Goal: Task Accomplishment & Management: Manage account settings

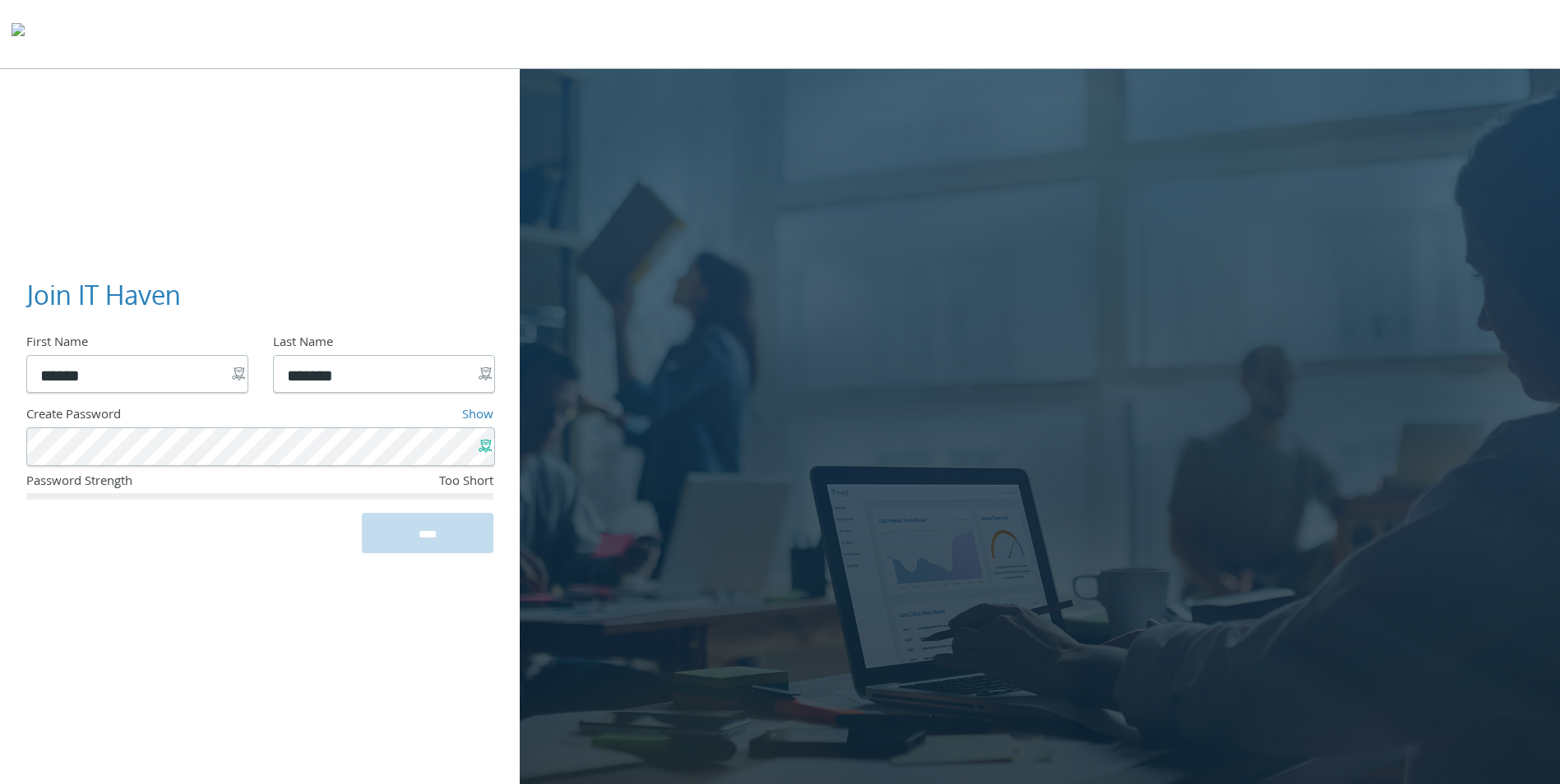
click at [481, 445] on x-icon-d8ttb at bounding box center [485, 446] width 13 height 13
click at [479, 413] on link "Show" at bounding box center [478, 416] width 32 height 21
click at [484, 481] on div "OK" at bounding box center [415, 483] width 155 height 21
click at [483, 448] on x-icon-d8ttb at bounding box center [485, 446] width 13 height 13
click at [473, 415] on link "Show" at bounding box center [478, 416] width 32 height 21
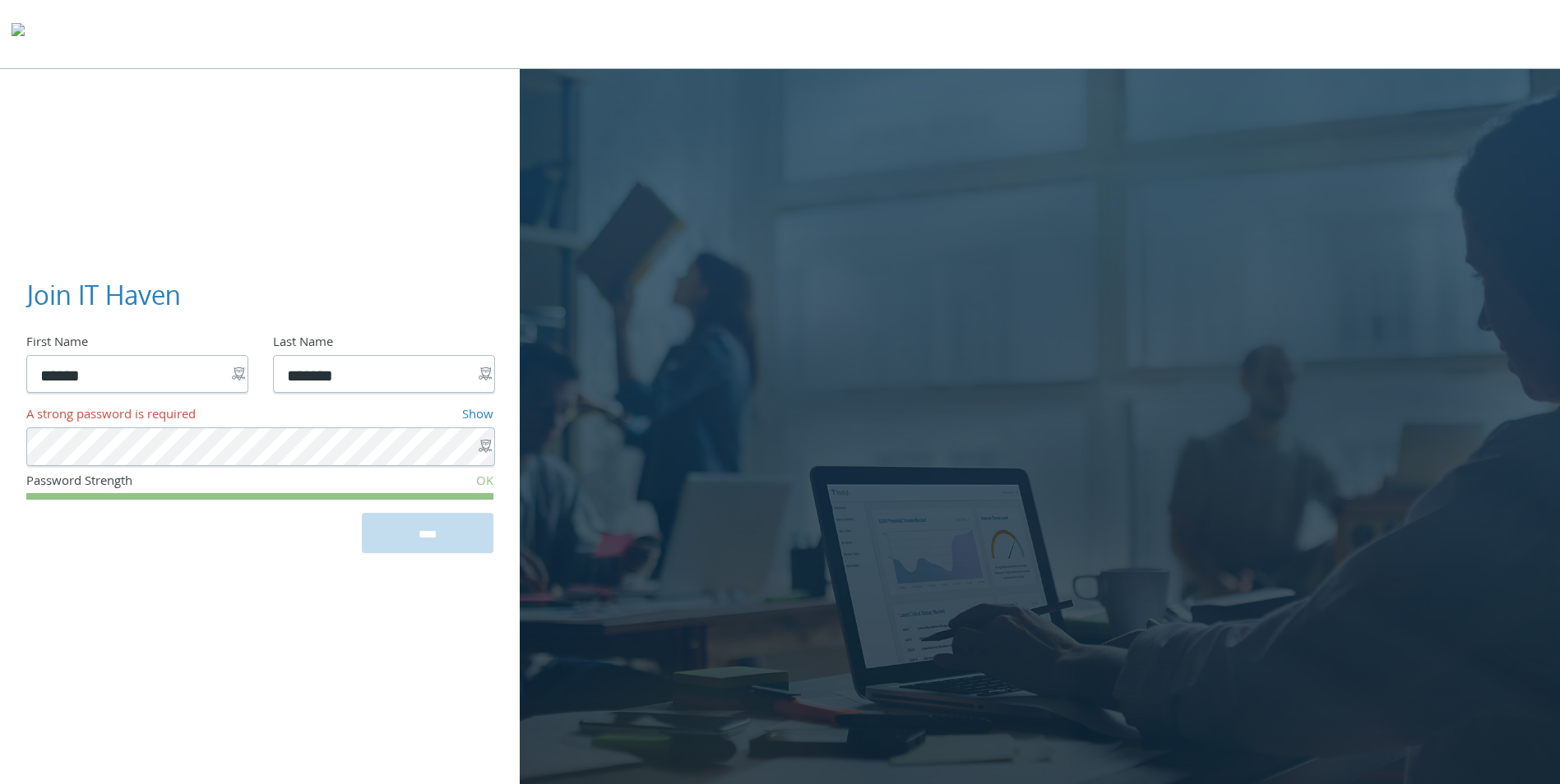
click at [482, 483] on div "OK" at bounding box center [415, 483] width 155 height 21
click at [483, 443] on x-icon-d8ttb at bounding box center [485, 446] width 13 height 13
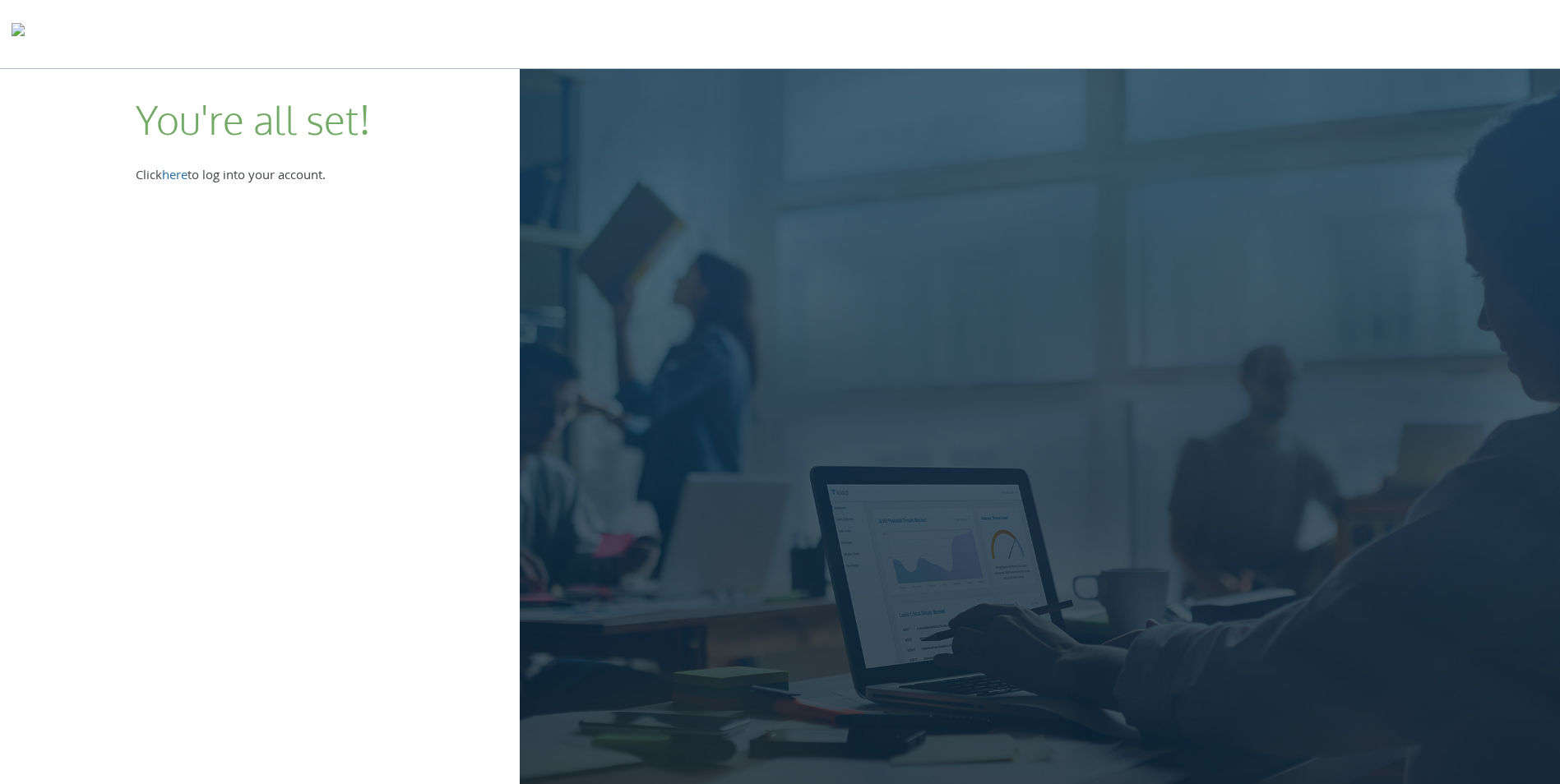
click at [186, 175] on link "here" at bounding box center [174, 176] width 25 height 21
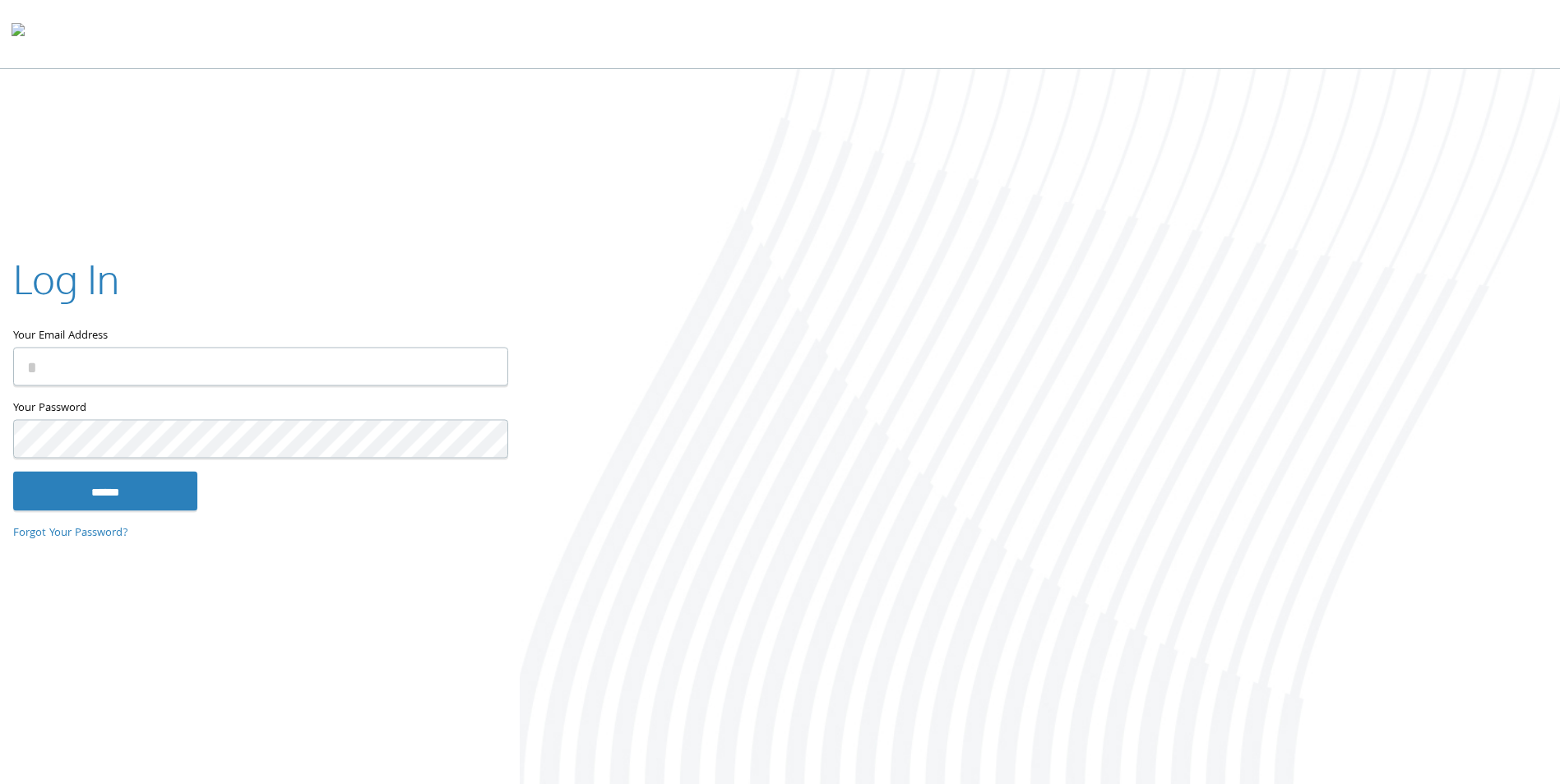
type input "**********"
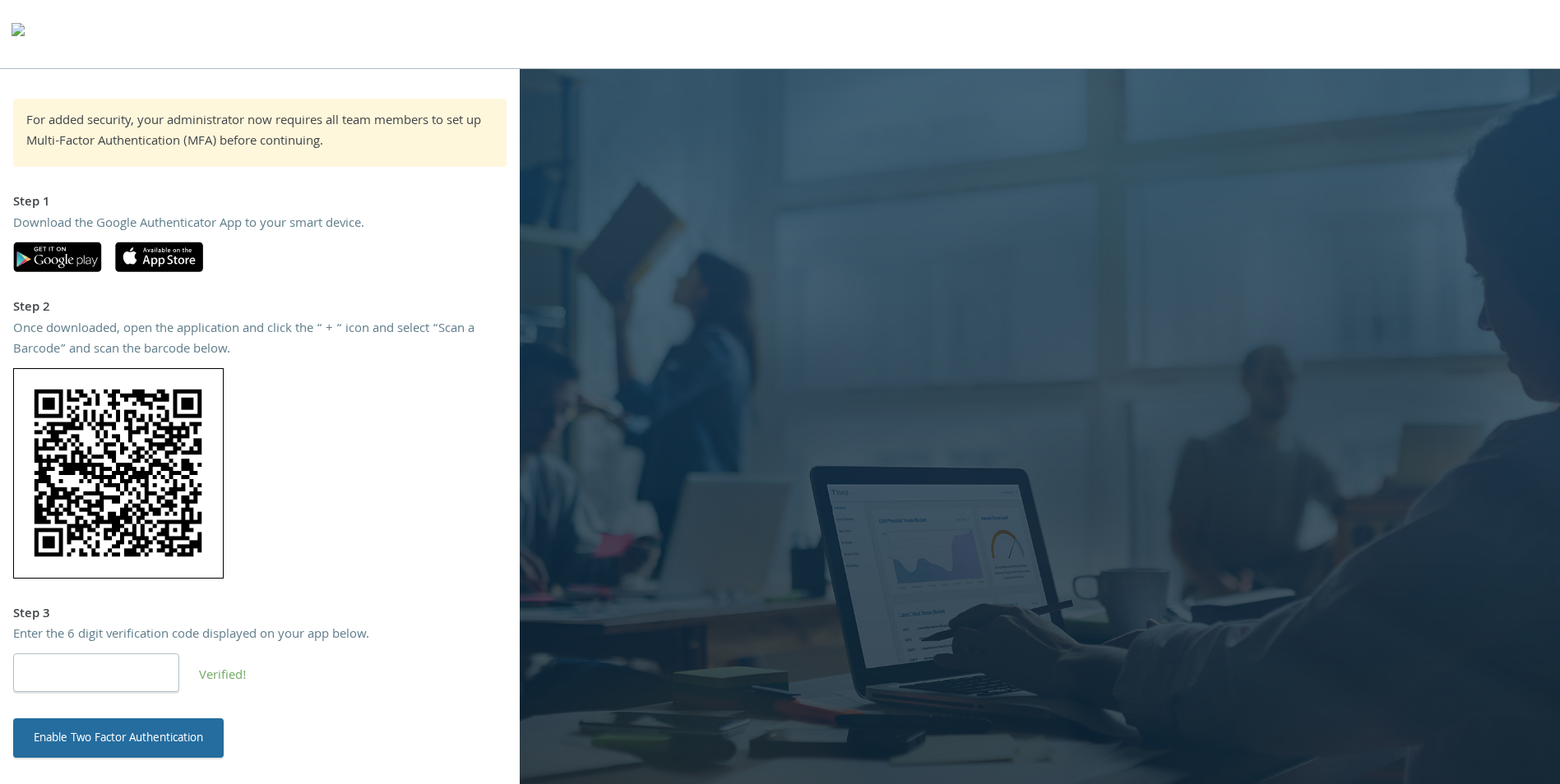
type input "******"
click at [161, 742] on button "Enable Two Factor Authentication" at bounding box center [118, 739] width 211 height 40
